Goal: Task Accomplishment & Management: Manage account settings

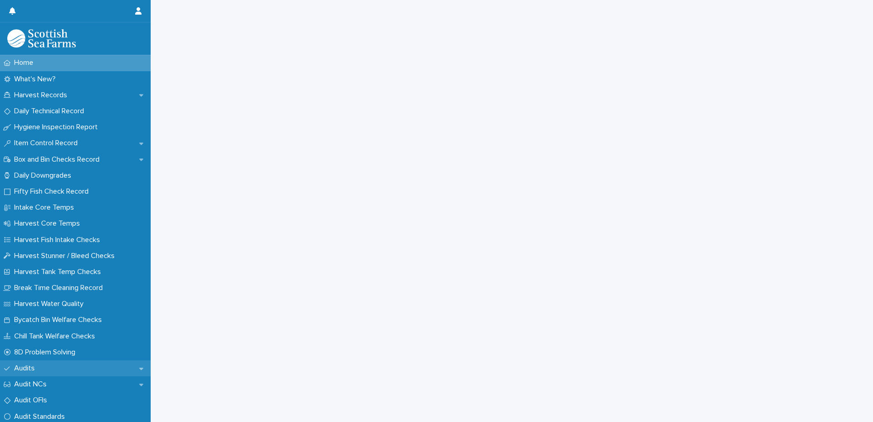
click at [57, 369] on div "Audits" at bounding box center [75, 368] width 151 height 16
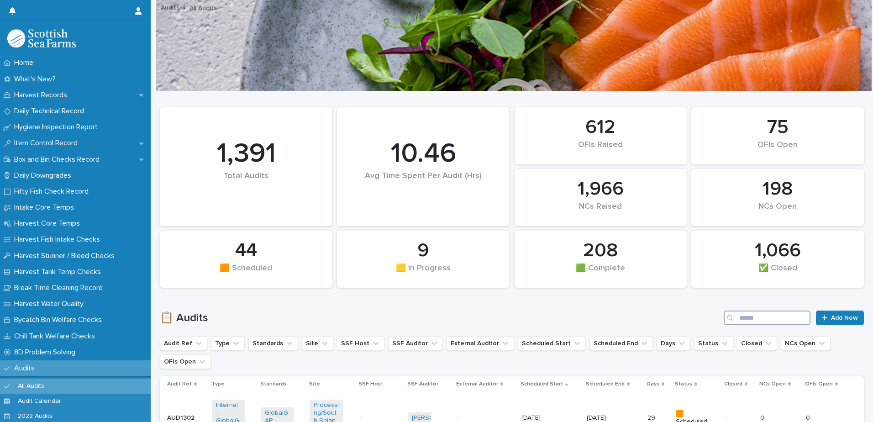
click at [754, 317] on input "Search" at bounding box center [767, 318] width 87 height 15
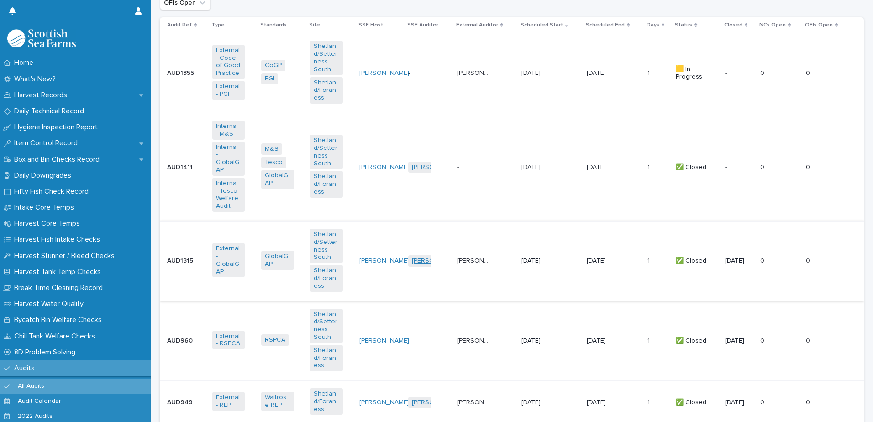
scroll to position [365, 0]
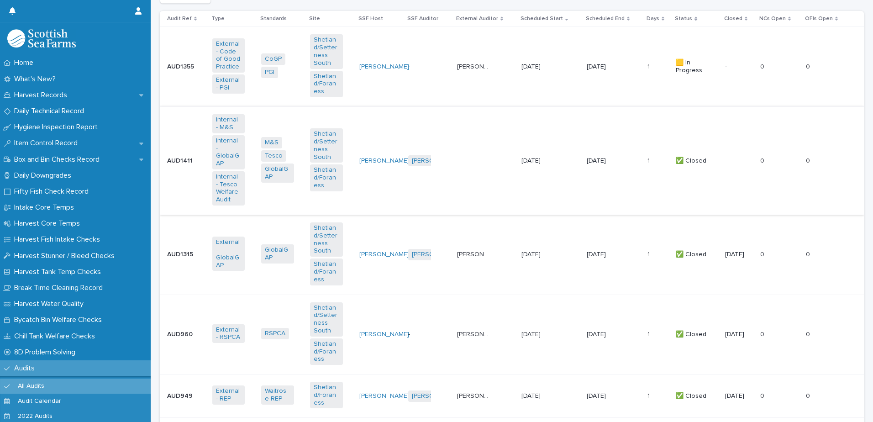
type input "********"
click at [462, 185] on td "- -" at bounding box center [486, 160] width 64 height 108
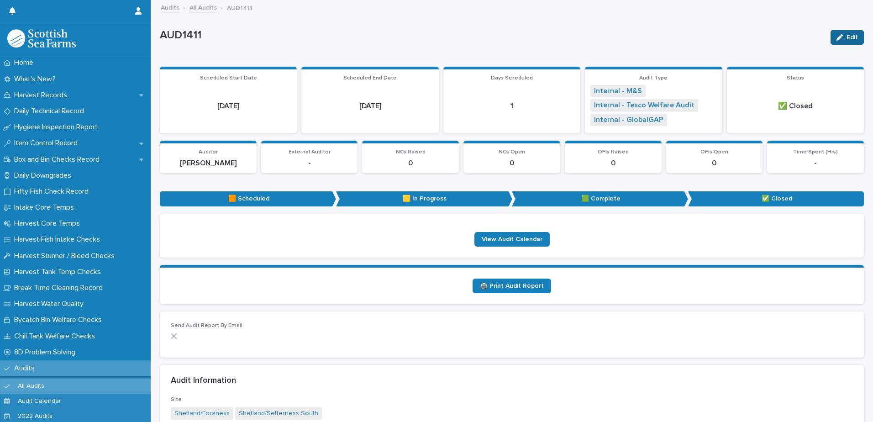
click at [837, 37] on icon "button" at bounding box center [840, 37] width 6 height 6
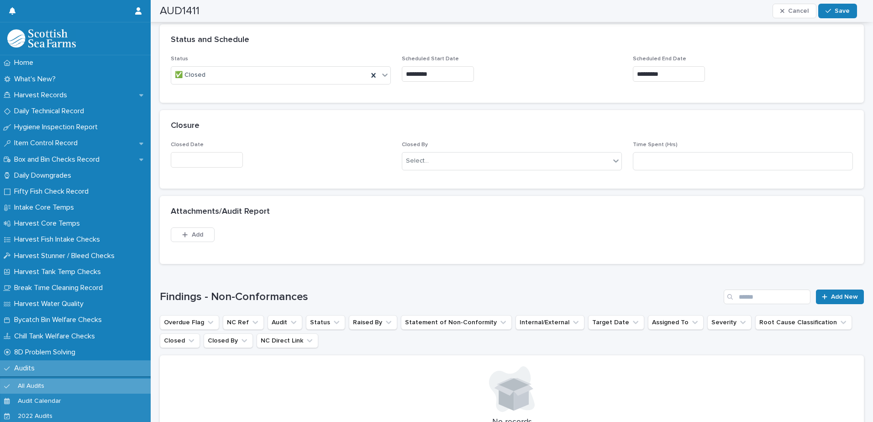
scroll to position [639, 0]
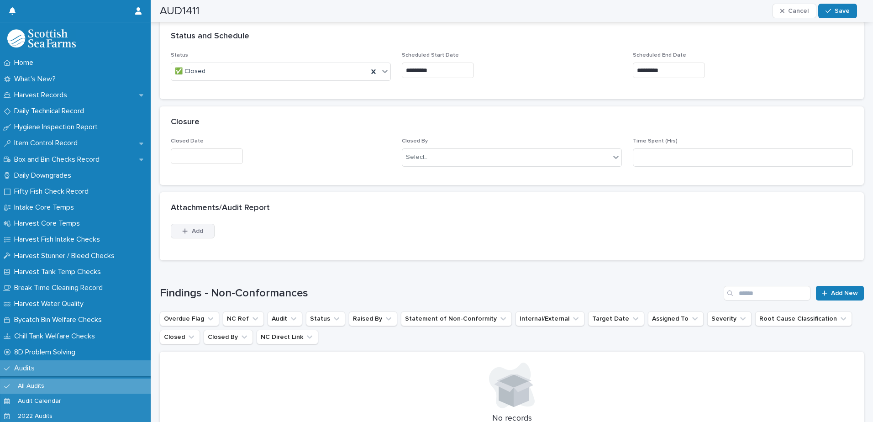
click at [213, 233] on button "Add" at bounding box center [193, 231] width 44 height 15
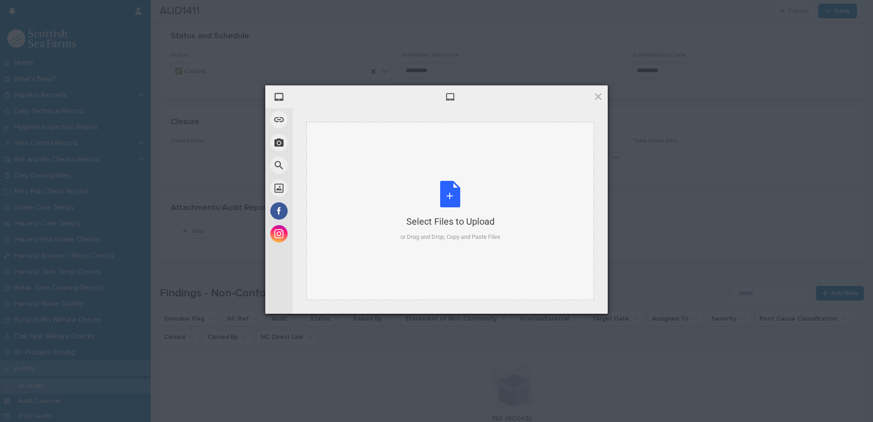
click at [411, 263] on div "Select Files to Upload or Drag and Drop, Copy and Paste Files" at bounding box center [450, 211] width 288 height 178
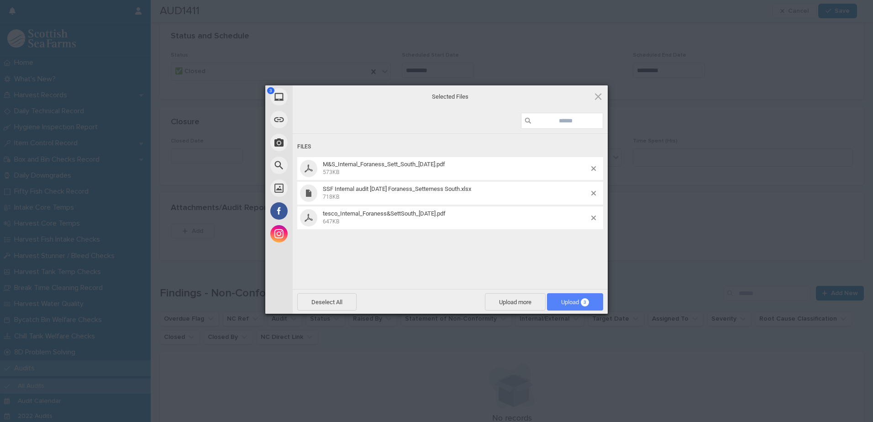
click at [578, 306] on span "Upload 3" at bounding box center [575, 301] width 56 height 17
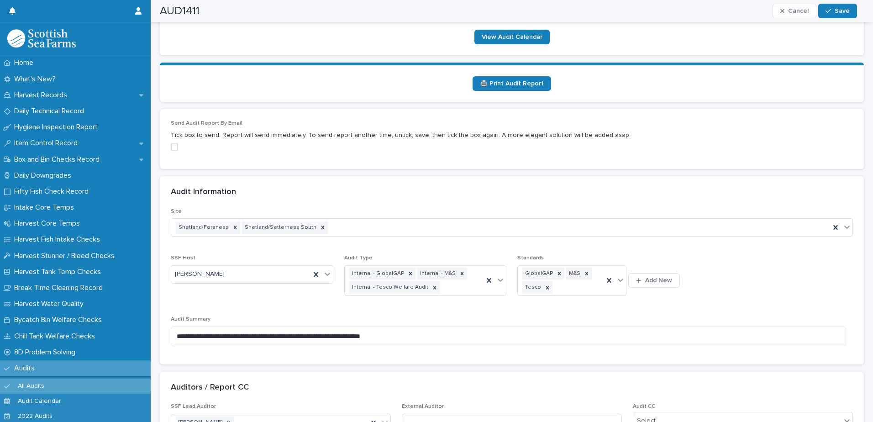
scroll to position [199, 0]
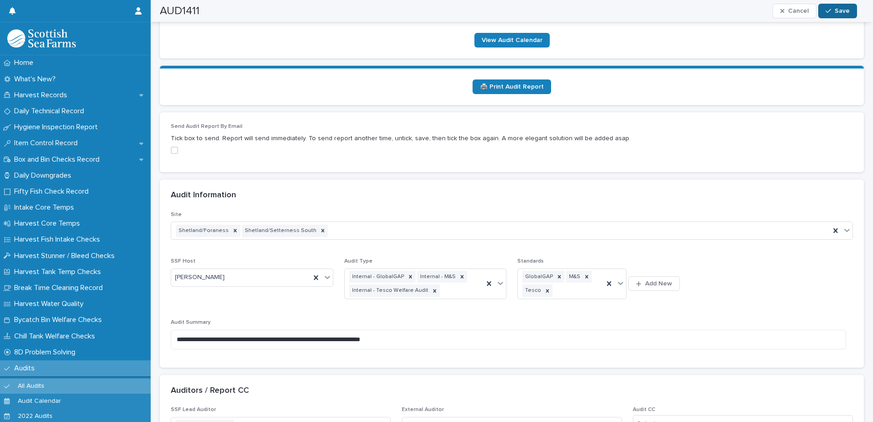
click at [837, 10] on span "Save" at bounding box center [842, 11] width 15 height 6
